Goal: Navigation & Orientation: Understand site structure

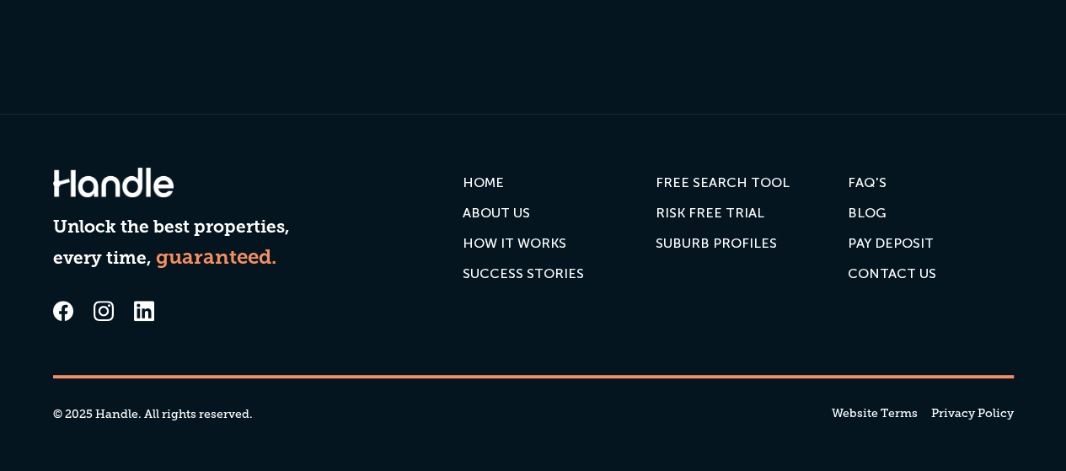
scroll to position [3449, 0]
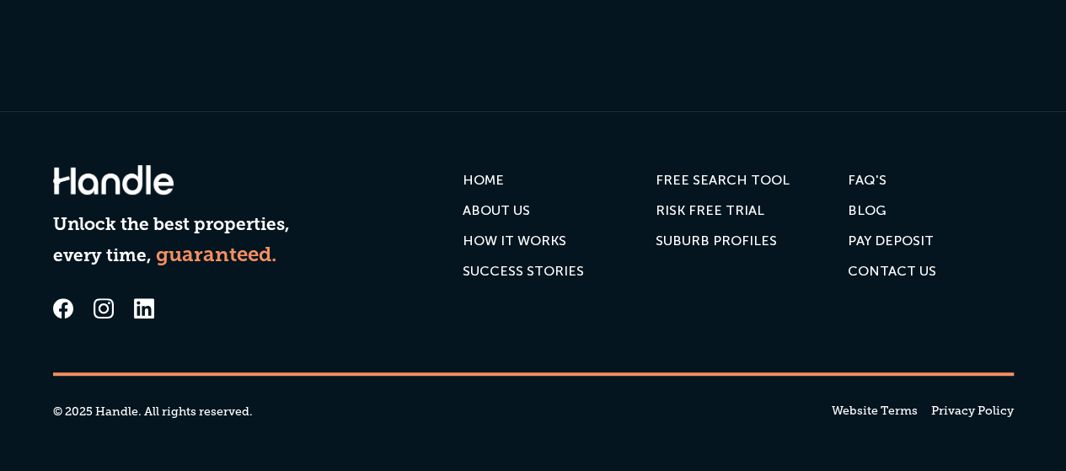
click at [514, 211] on div "ABOUT US" at bounding box center [495, 210] width 67 height 17
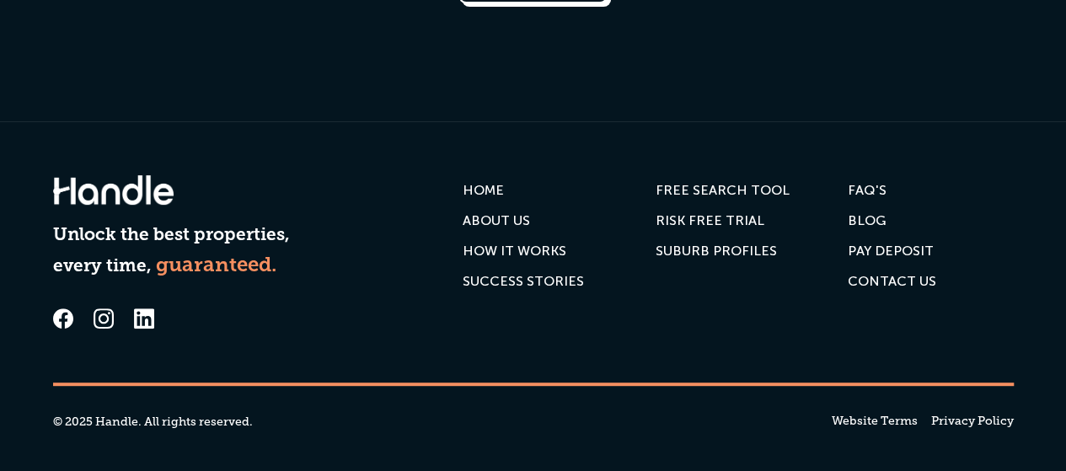
scroll to position [3449, 0]
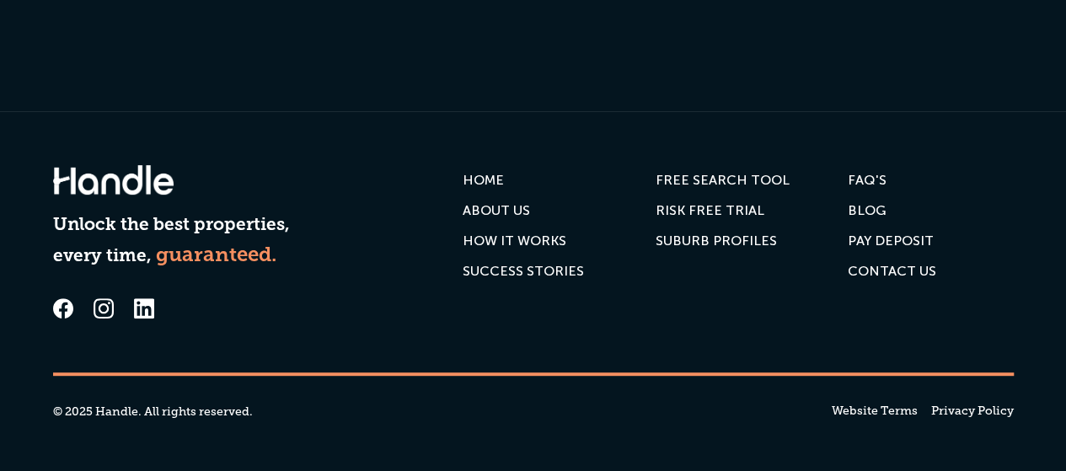
click at [876, 240] on div "PAY DEPOSIT" at bounding box center [890, 240] width 86 height 17
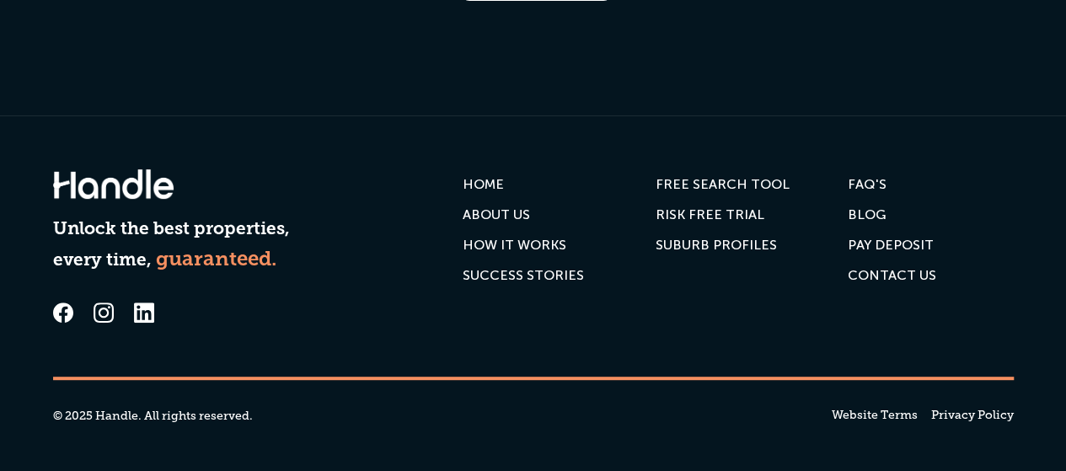
click at [531, 275] on div "SUCCESS STORIES" at bounding box center [522, 275] width 121 height 17
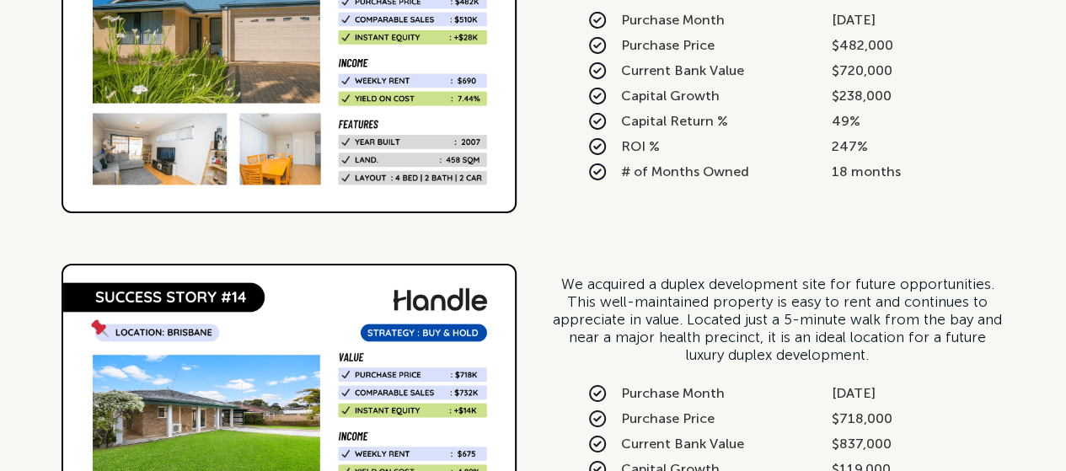
scroll to position [2316, 0]
